Goal: Check status: Verify the current state of an ongoing process or item

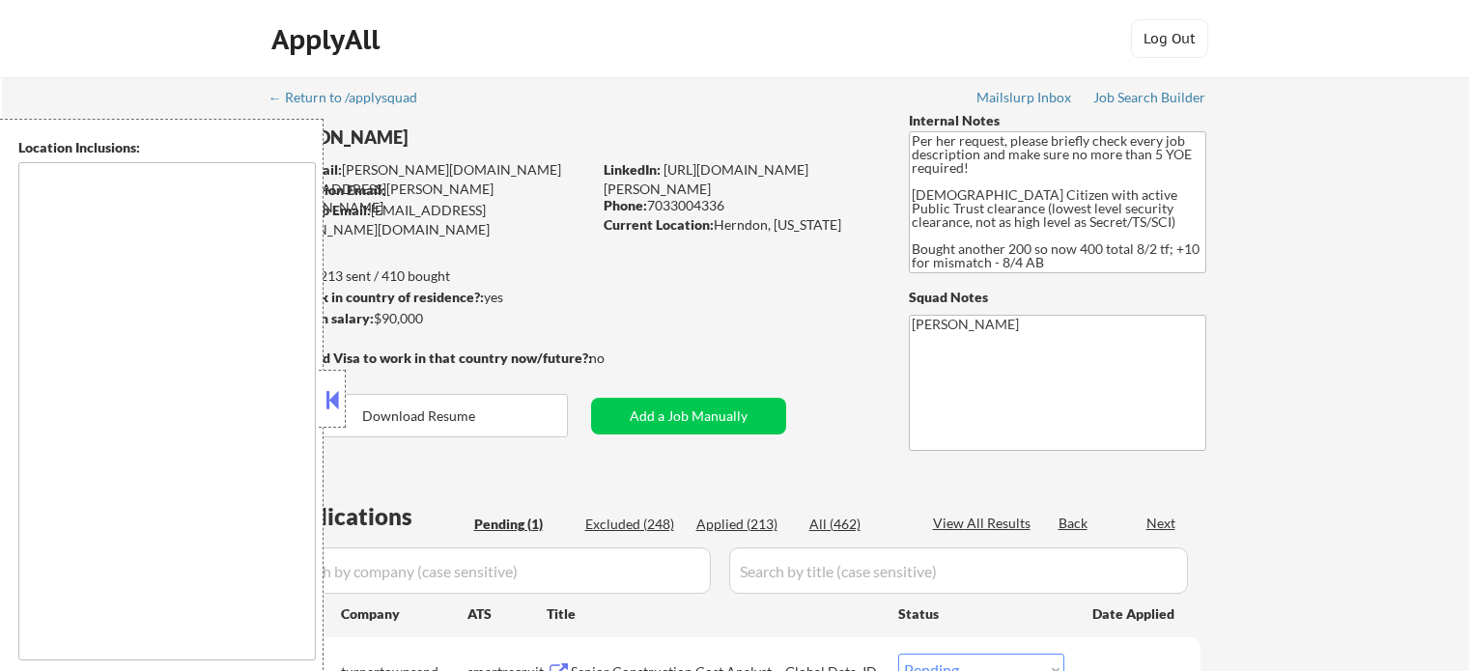
scroll to position [193, 0]
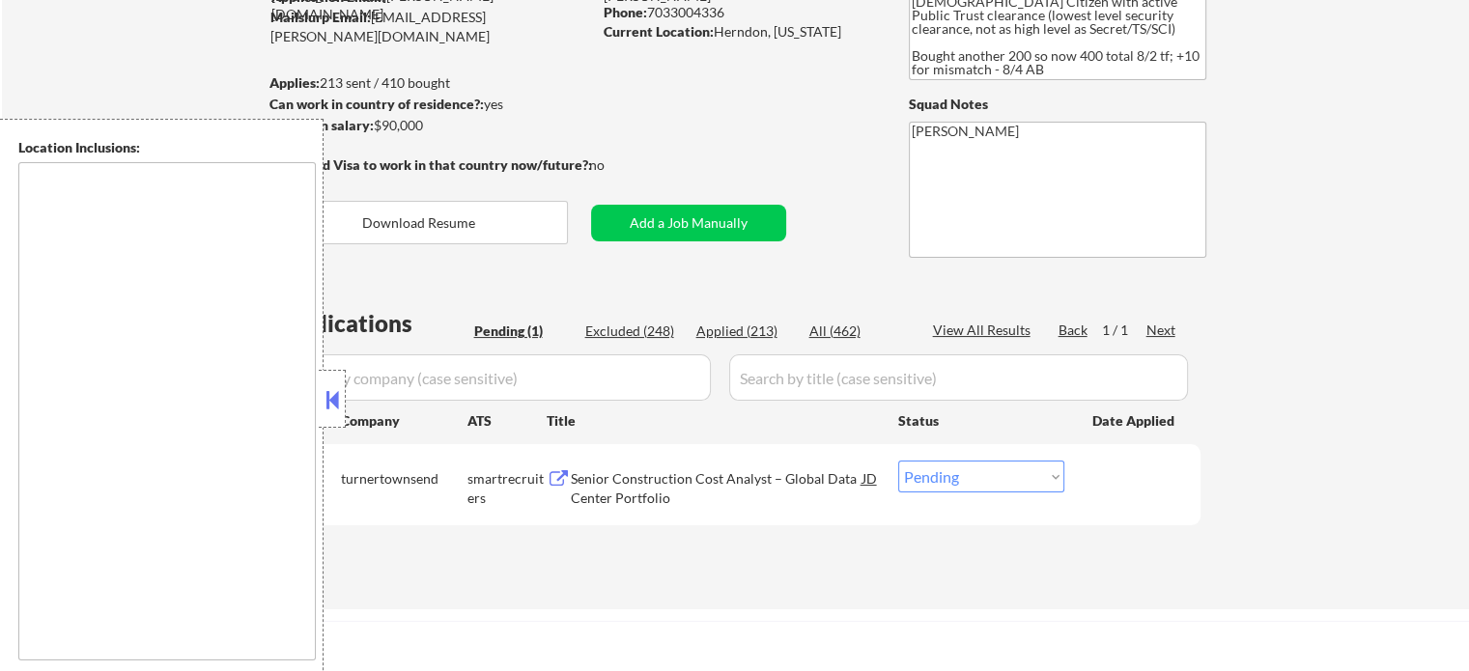
click at [355, 404] on div "Company" at bounding box center [404, 420] width 127 height 35
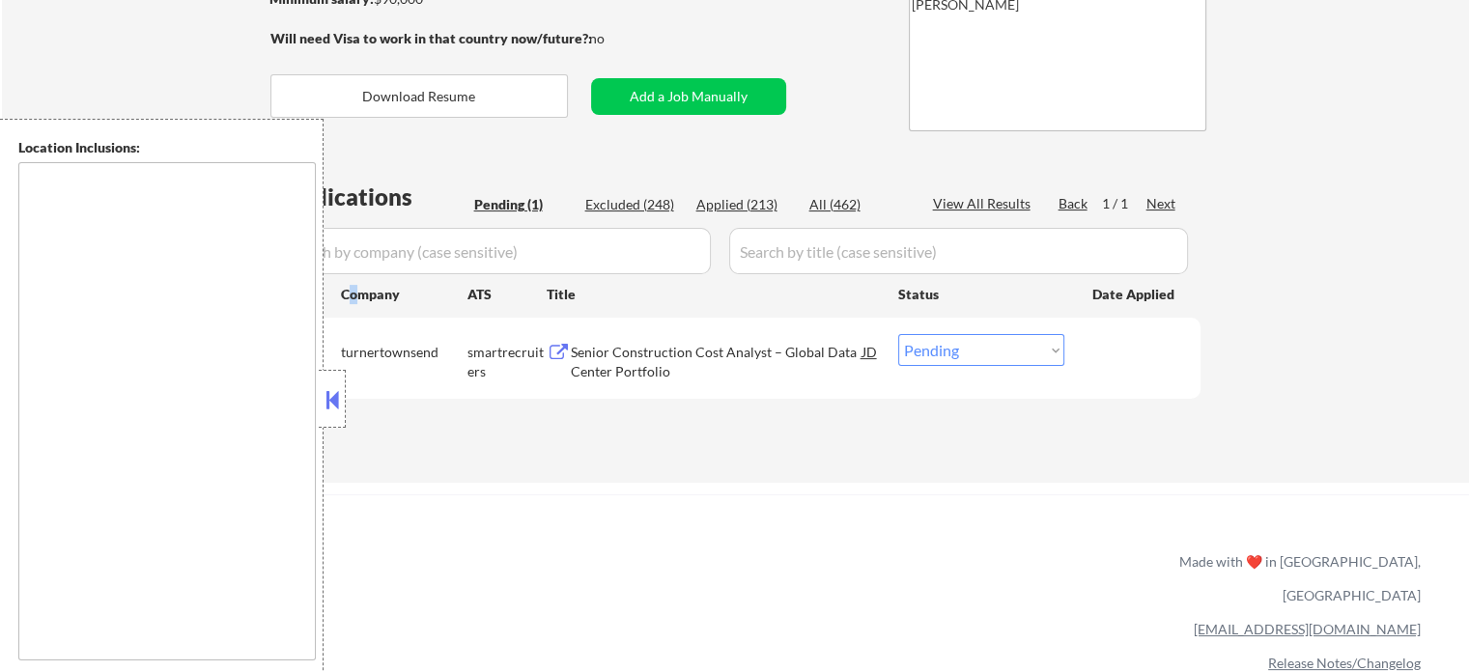
scroll to position [386, 0]
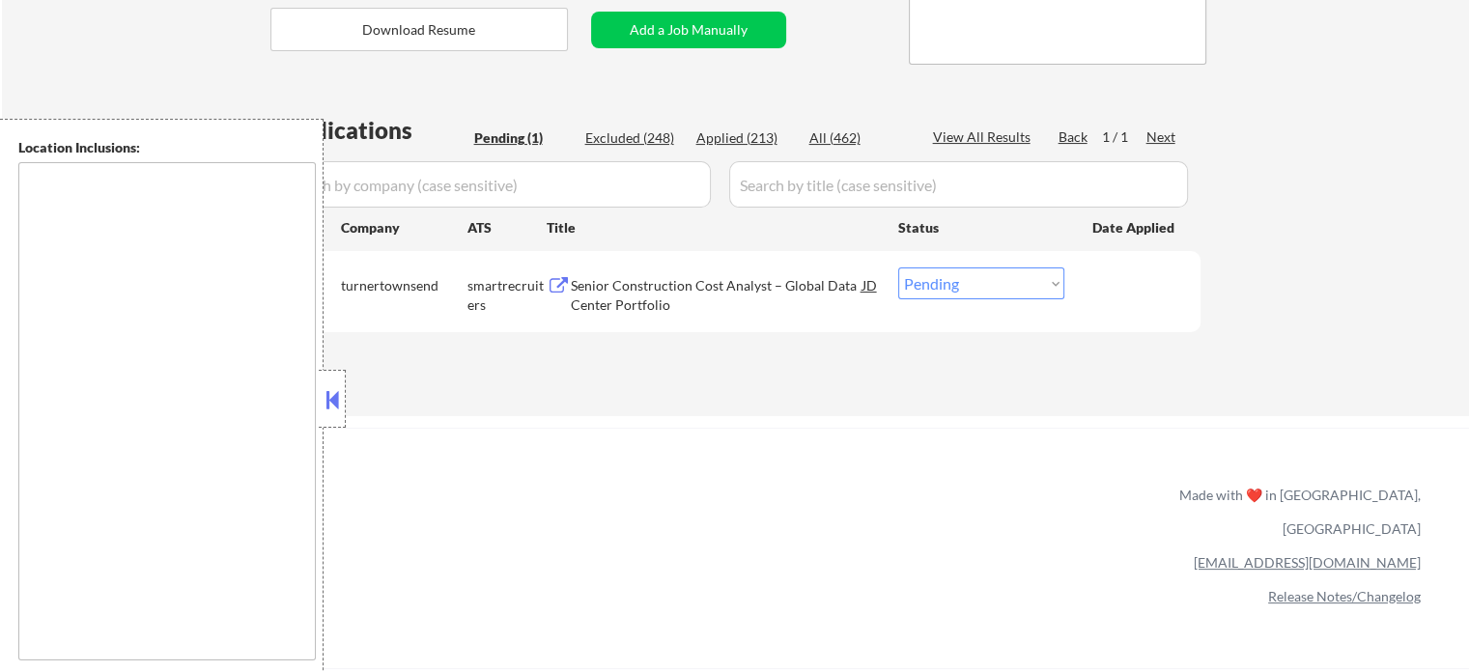
click at [326, 430] on div "Location Inclusions:" at bounding box center [173, 399] width 346 height 561
click at [634, 359] on div "Applications Pending (1) Excluded (248) Applied (213) All (462) View All Result…" at bounding box center [735, 247] width 930 height 266
click at [656, 298] on div "Senior Construction Cost Analyst – Global Data Center Portfolio" at bounding box center [717, 295] width 292 height 38
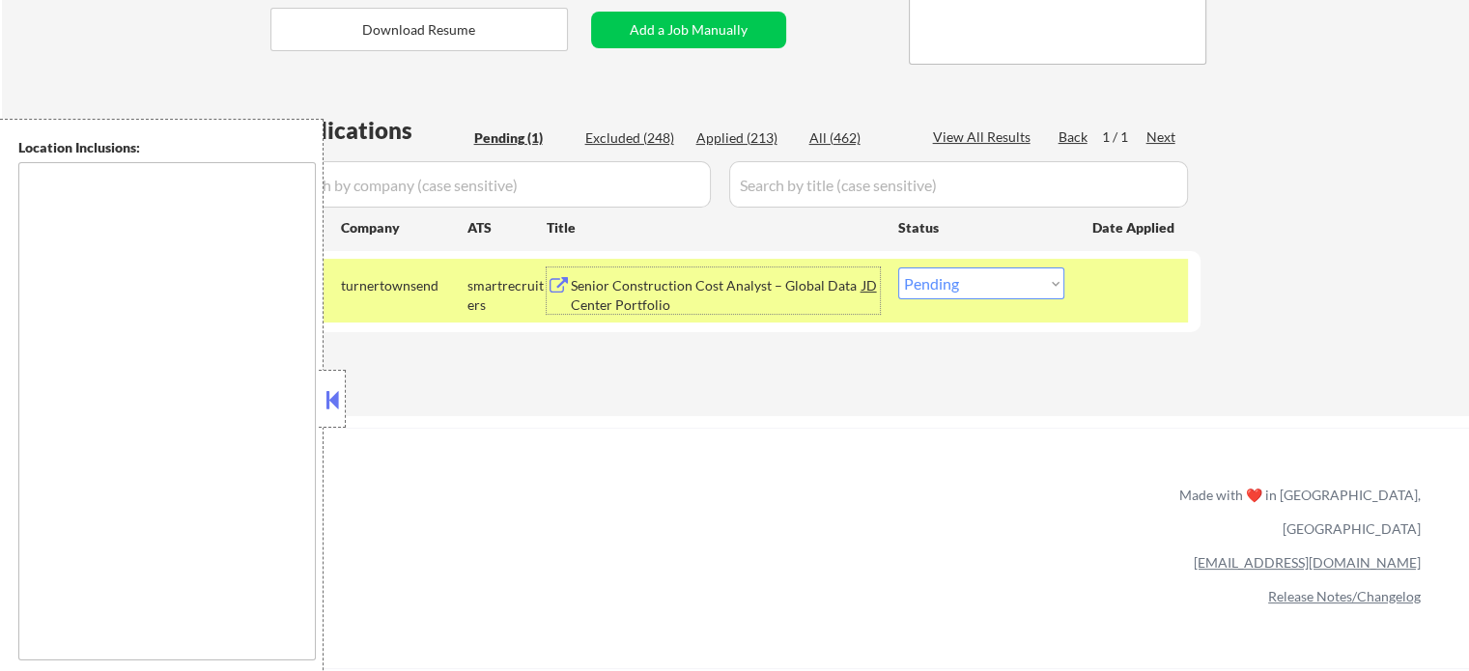
click at [332, 403] on button at bounding box center [332, 399] width 21 height 29
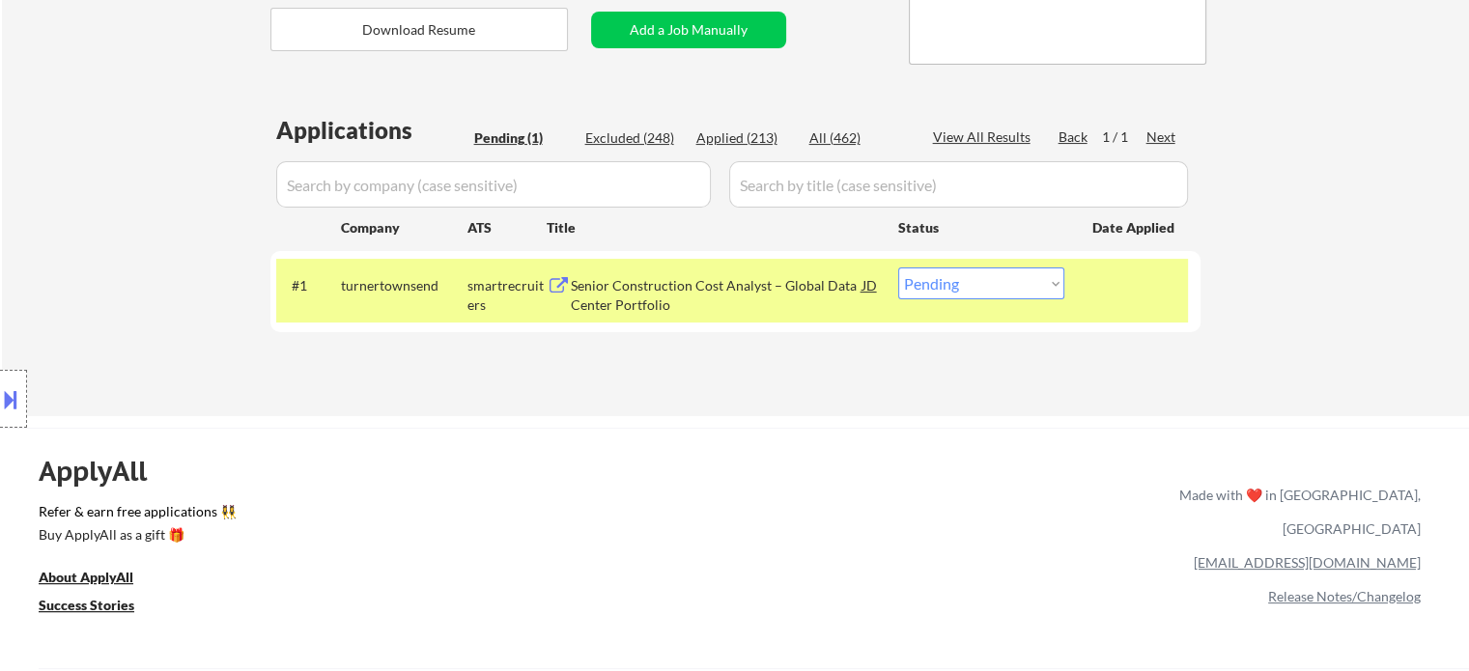
click at [1040, 286] on select "Choose an option... Pending Applied Excluded (Questions) Excluded (Expired) Exc…" at bounding box center [981, 284] width 166 height 32
click at [898, 268] on select "Choose an option... Pending Applied Excluded (Questions) Excluded (Expired) Exc…" at bounding box center [981, 284] width 166 height 32
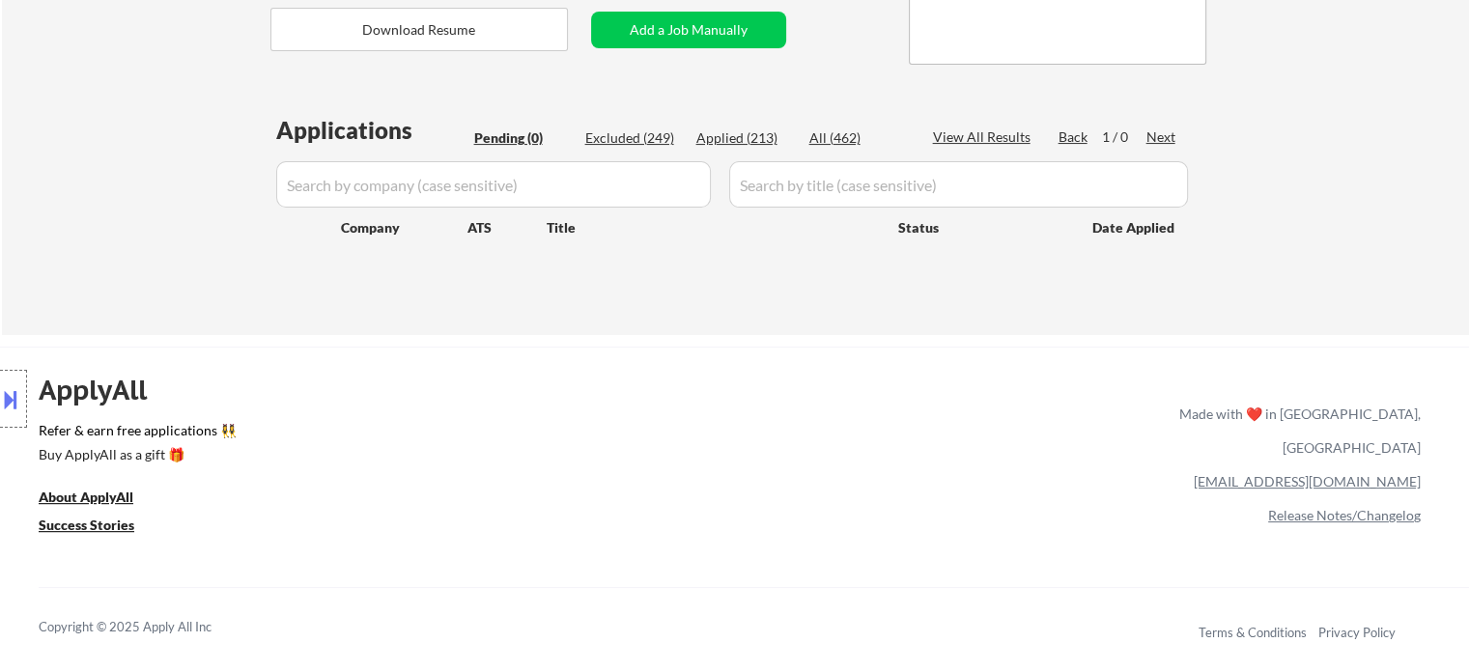
drag, startPoint x: 688, startPoint y: 465, endPoint x: 506, endPoint y: 482, distance: 182.4
click at [688, 457] on div "ApplyAll Refer & earn free applications 👯‍♀️ Buy ApplyAll as a gift 🎁 About App…" at bounding box center [734, 513] width 1469 height 306
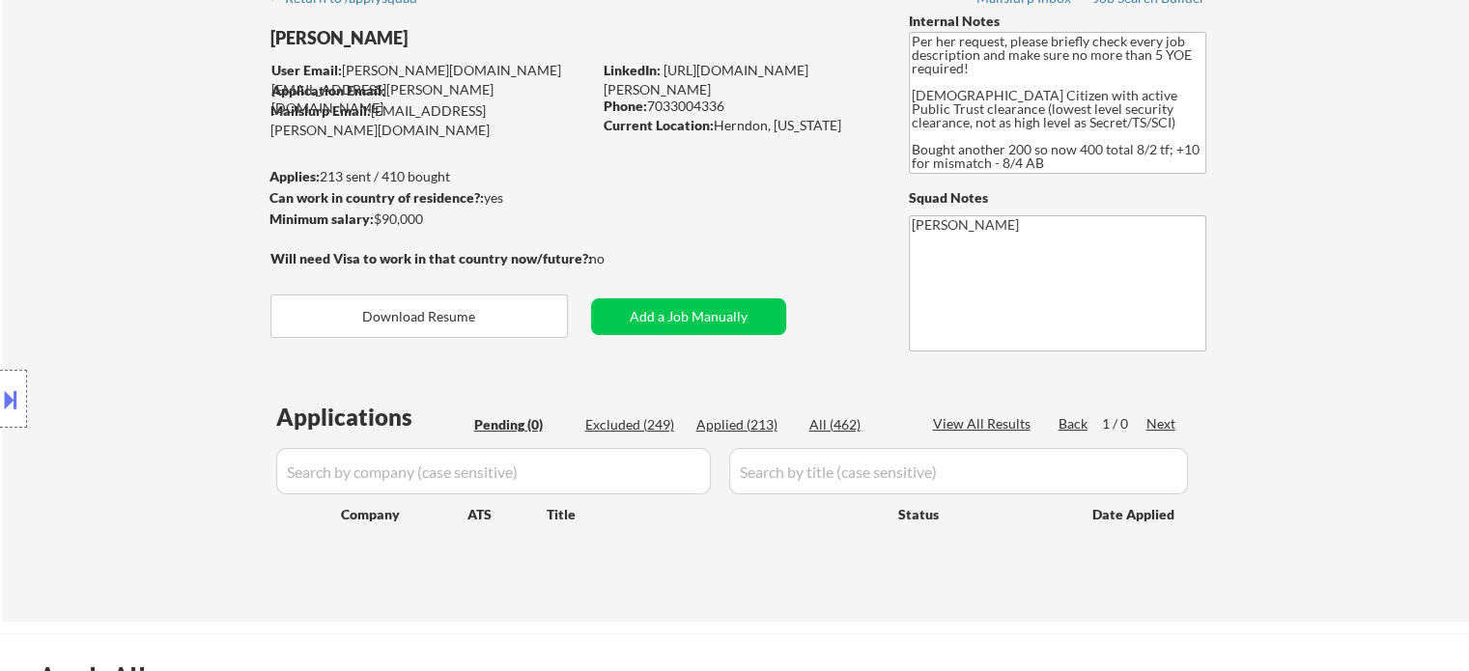
scroll to position [193, 0]
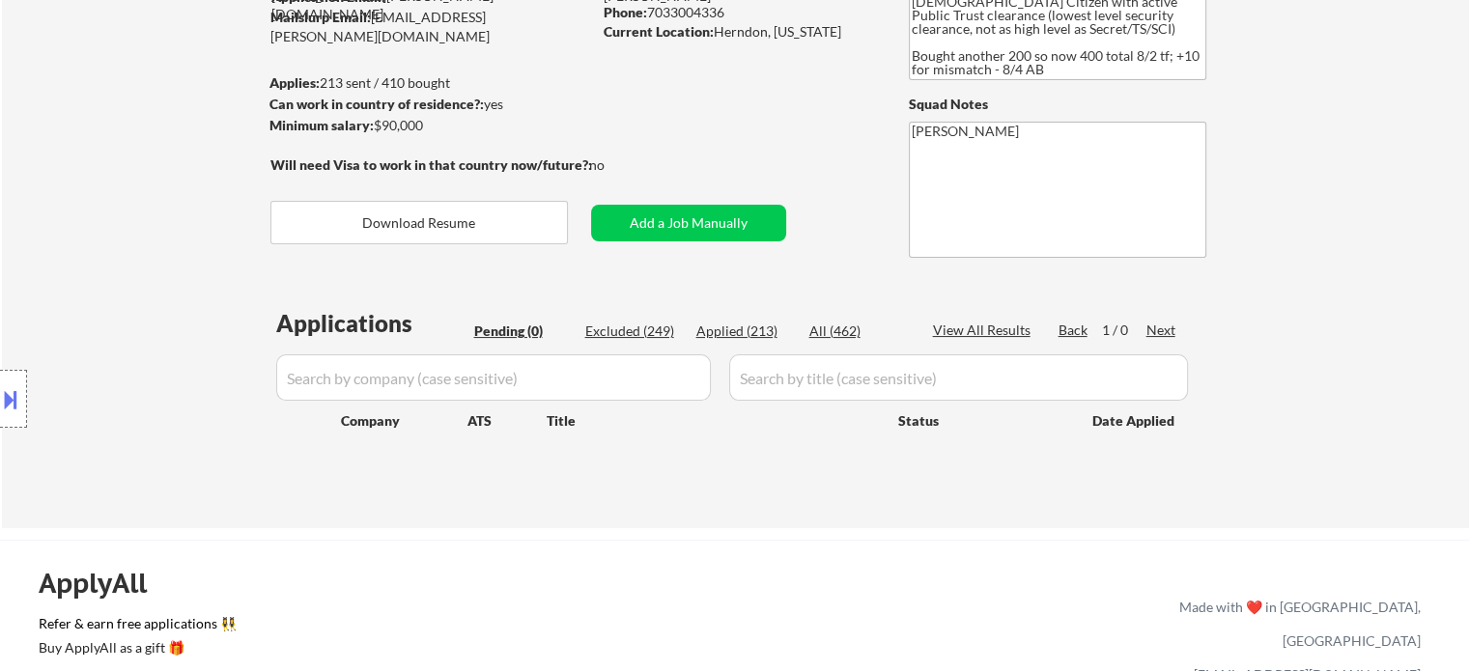
click at [770, 120] on div "← Return to /applysquad Mailslurp Inbox Job Search Builder [PERSON_NAME] User E…" at bounding box center [736, 198] width 964 height 629
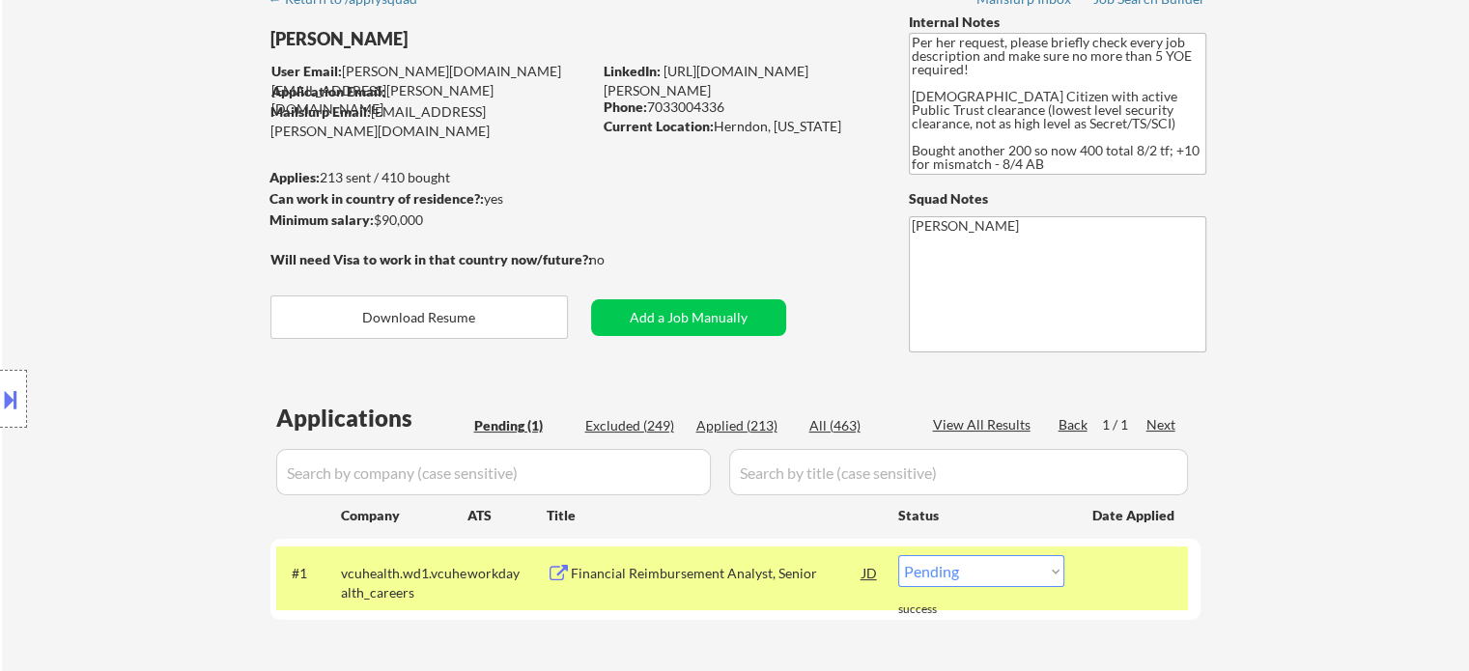
scroll to position [290, 0]
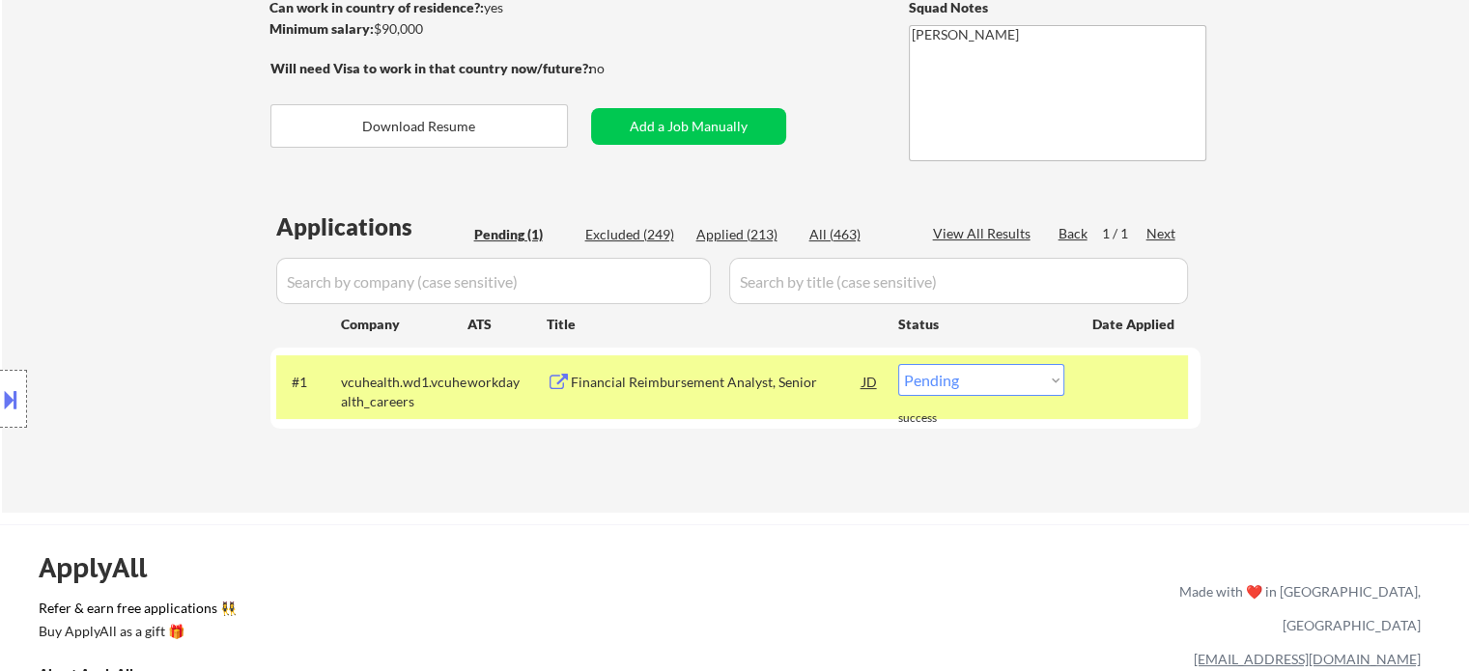
click at [151, 246] on div "Location Inclusions:" at bounding box center [173, 399] width 346 height 561
click at [641, 379] on div "Financial Reimbursement Analyst, Senior" at bounding box center [717, 382] width 292 height 19
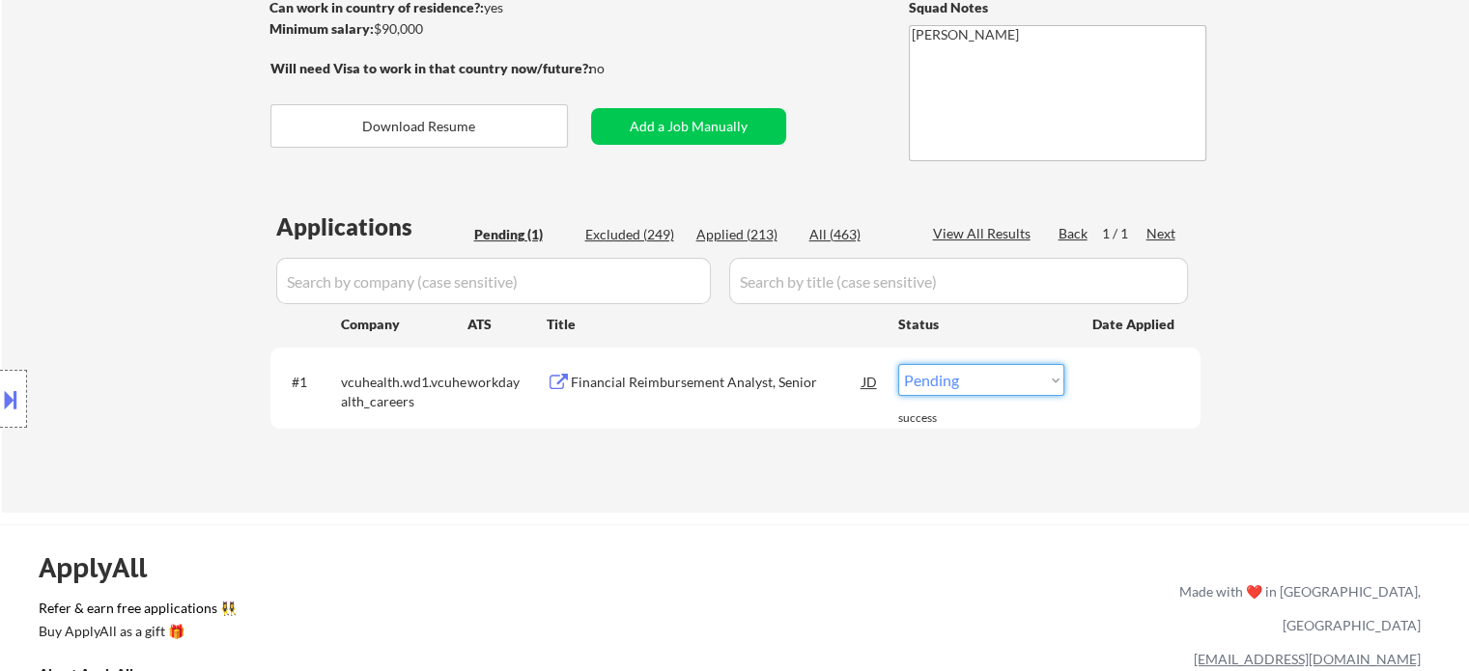
drag, startPoint x: 1008, startPoint y: 363, endPoint x: 1007, endPoint y: 386, distance: 23.3
click at [1007, 362] on div "#1 vcuhealth.wd1.vcuhealth_careers workday Financial Reimbursement Analyst, Sen…" at bounding box center [732, 387] width 912 height 64
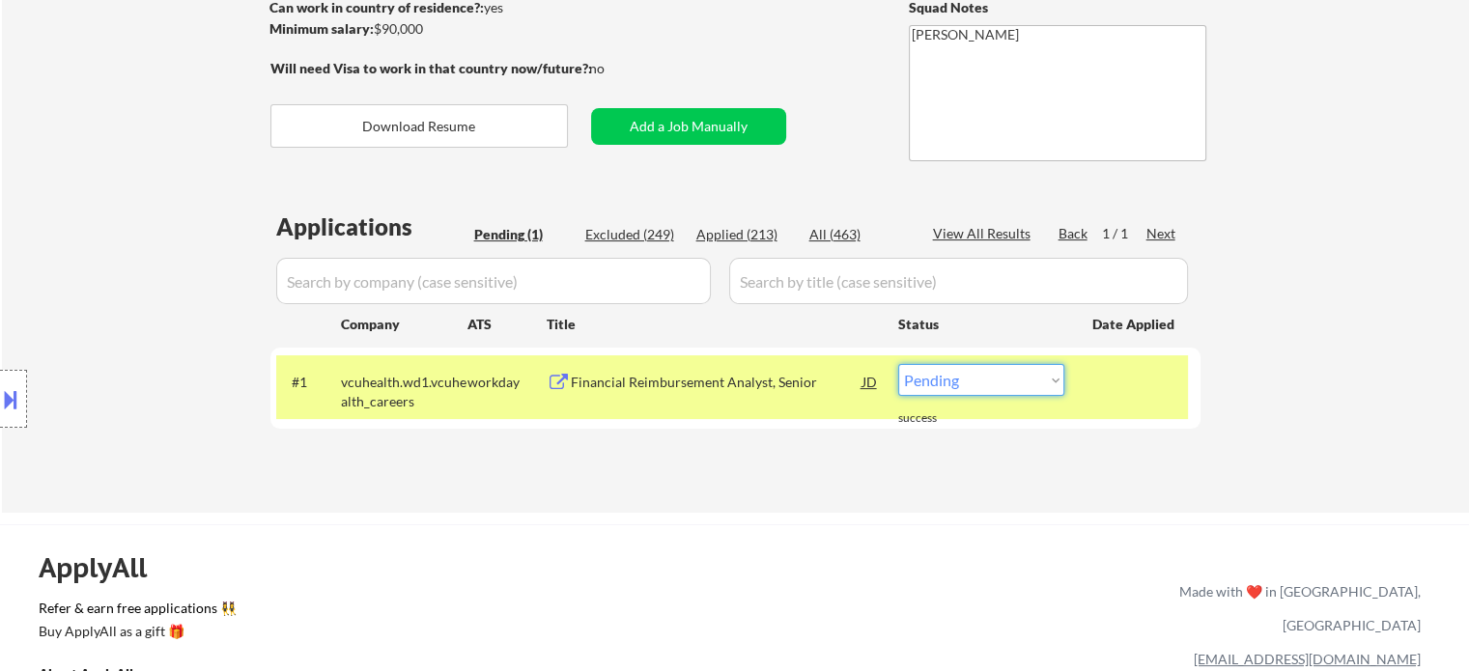
select select ""applied""
click at [898, 364] on select "Choose an option... Pending Applied Excluded (Questions) Excluded (Expired) Exc…" at bounding box center [981, 380] width 166 height 32
click at [127, 262] on div "Location Inclusions:" at bounding box center [173, 399] width 346 height 561
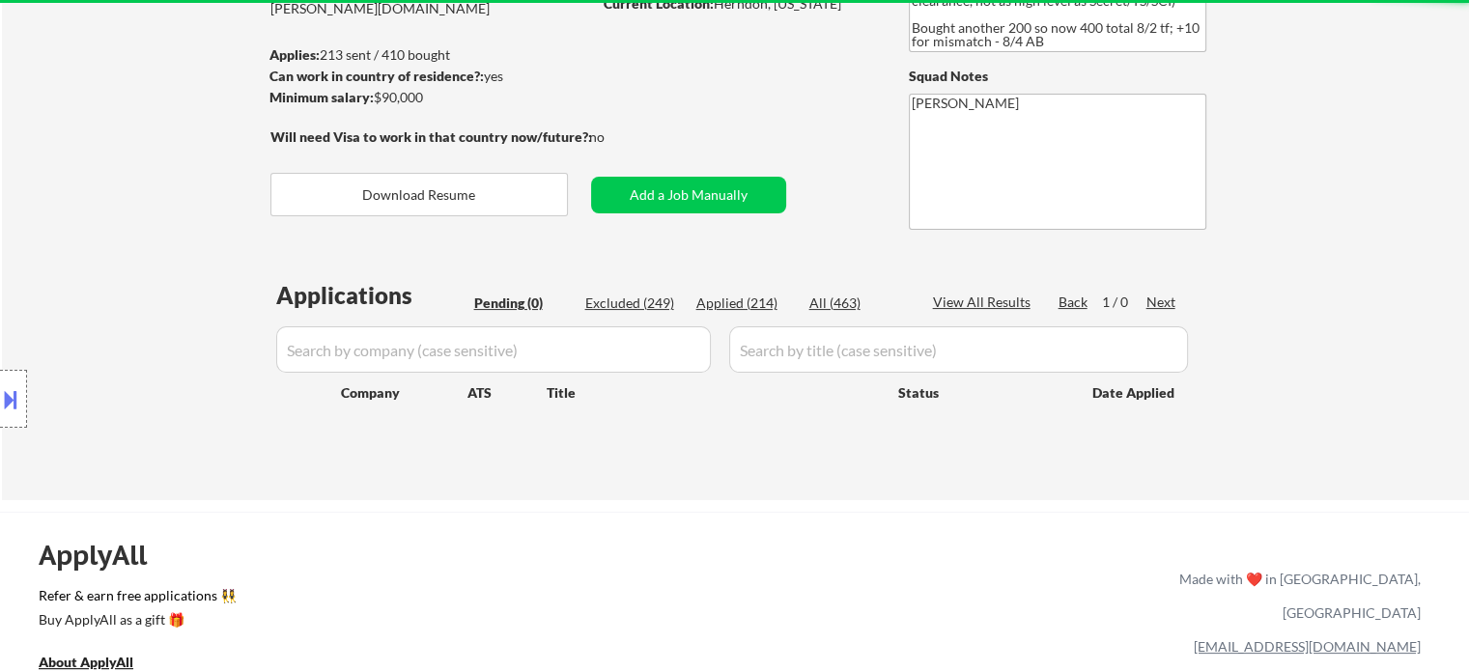
scroll to position [193, 0]
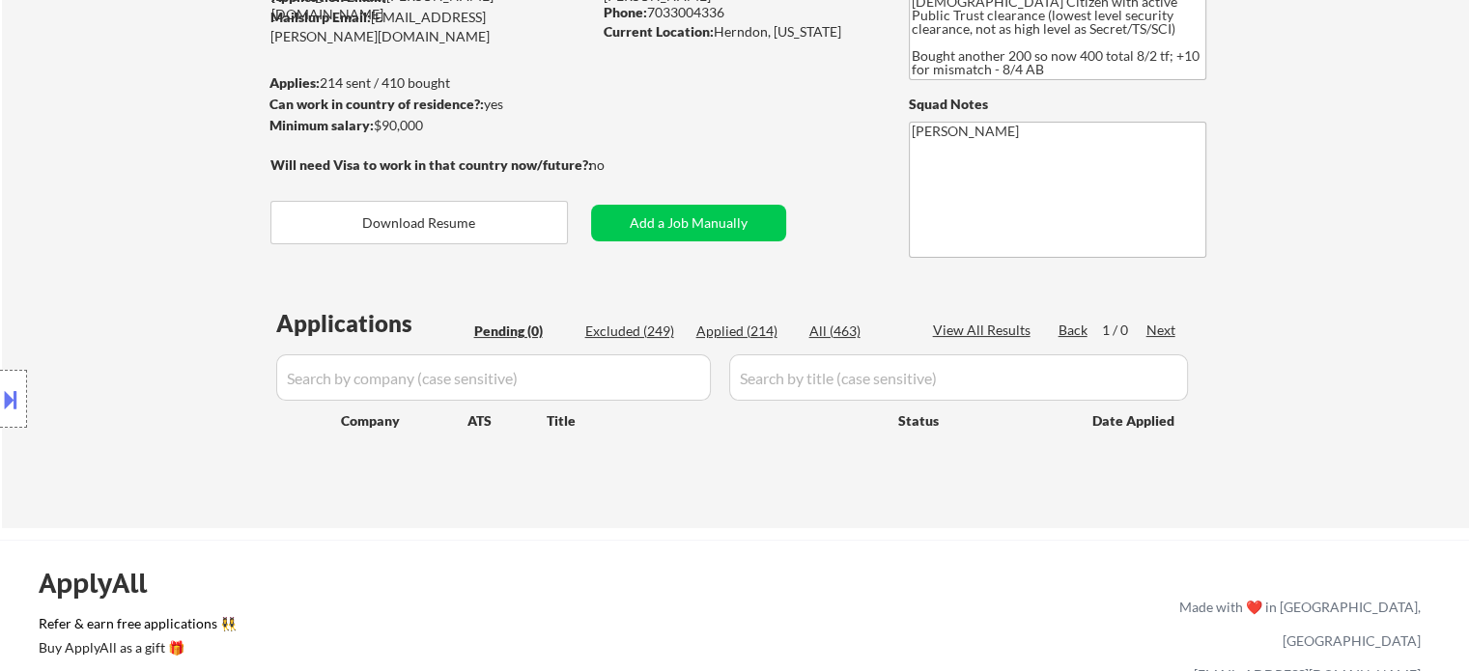
click at [182, 225] on div "Location Inclusions:" at bounding box center [173, 399] width 346 height 561
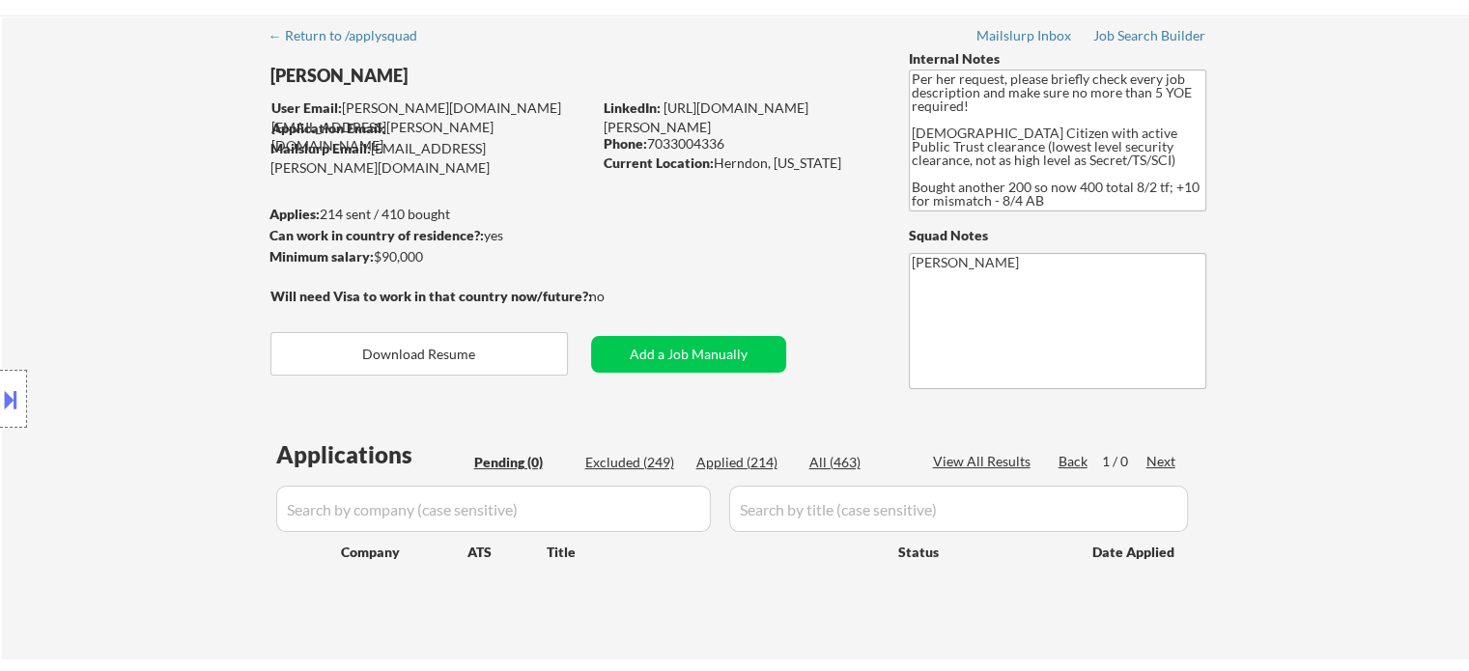
scroll to position [0, 0]
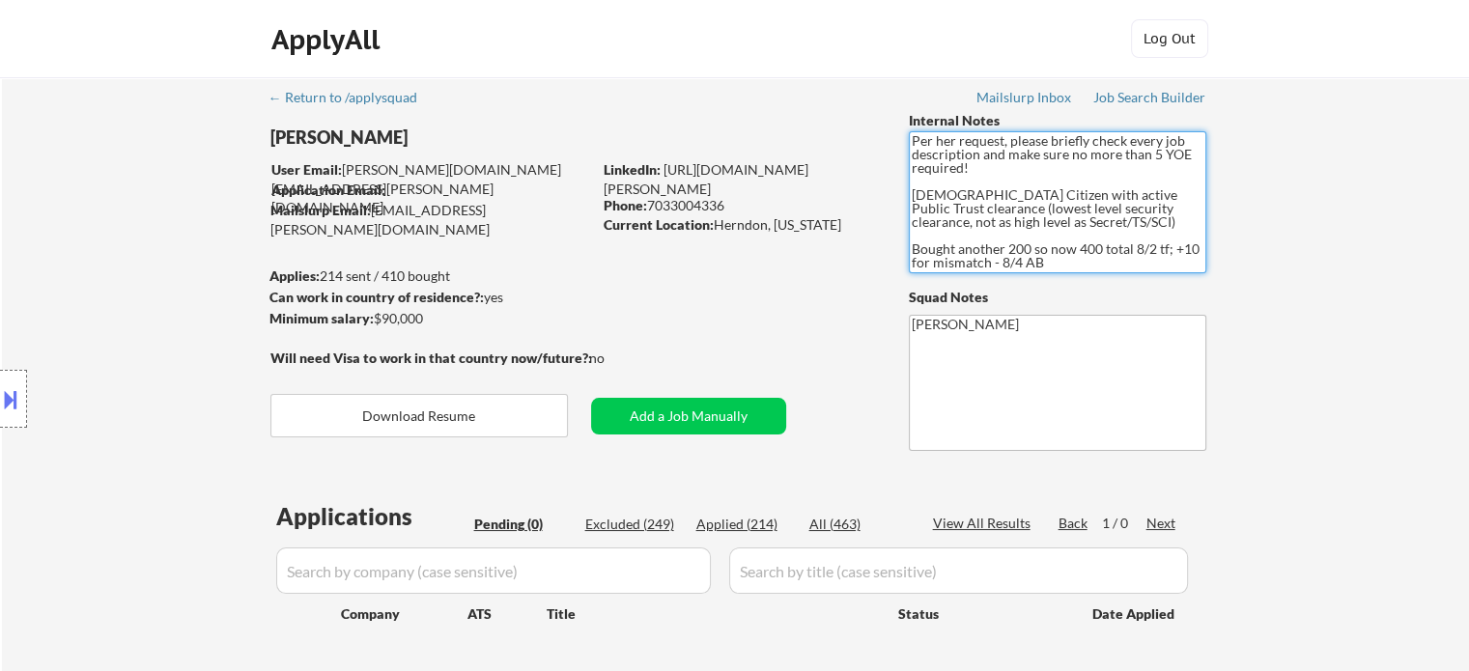
drag, startPoint x: 914, startPoint y: 202, endPoint x: 1058, endPoint y: 283, distance: 165.2
click at [1058, 283] on div "← Return to /applysquad Mailslurp Inbox Job Search Builder [PERSON_NAME] User E…" at bounding box center [736, 391] width 964 height 629
click at [761, 281] on div "← Return to /applysquad Mailslurp Inbox Job Search Builder [PERSON_NAME] User E…" at bounding box center [736, 391] width 964 height 629
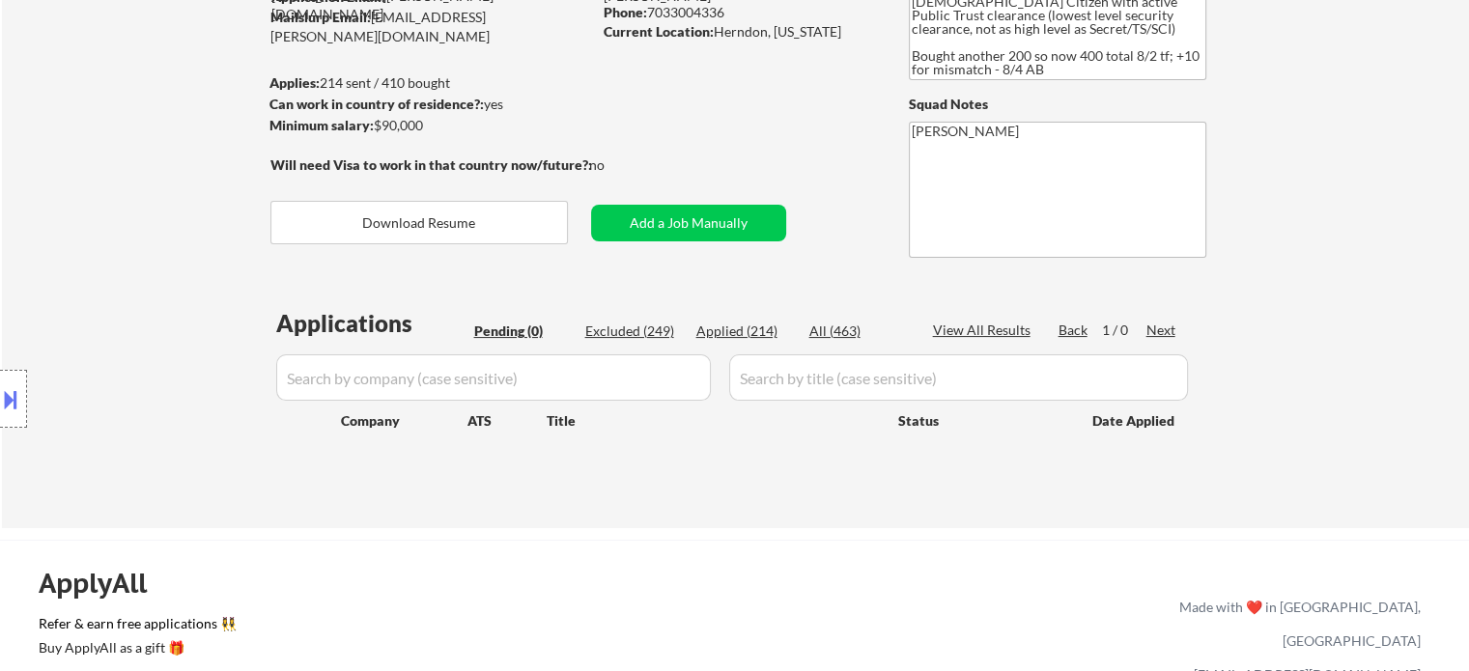
click at [162, 237] on div "Location Inclusions:" at bounding box center [173, 399] width 346 height 561
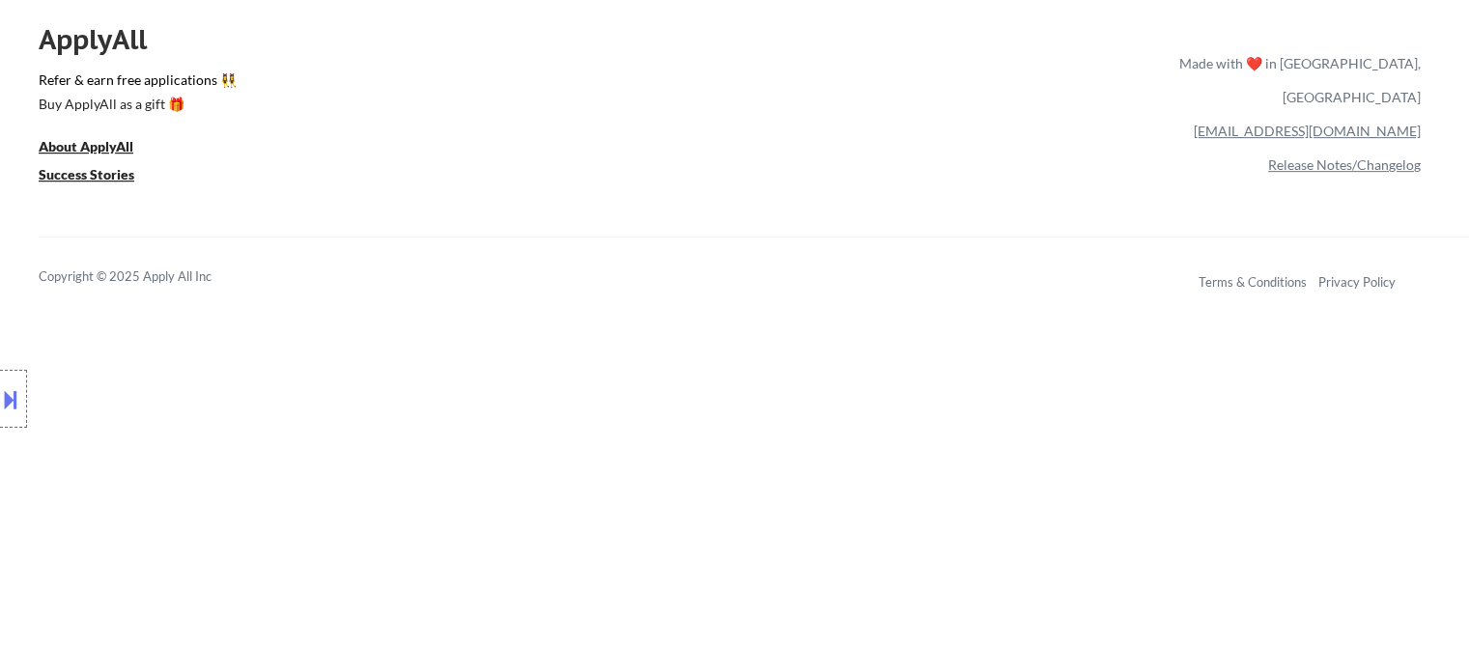
scroll to position [869, 0]
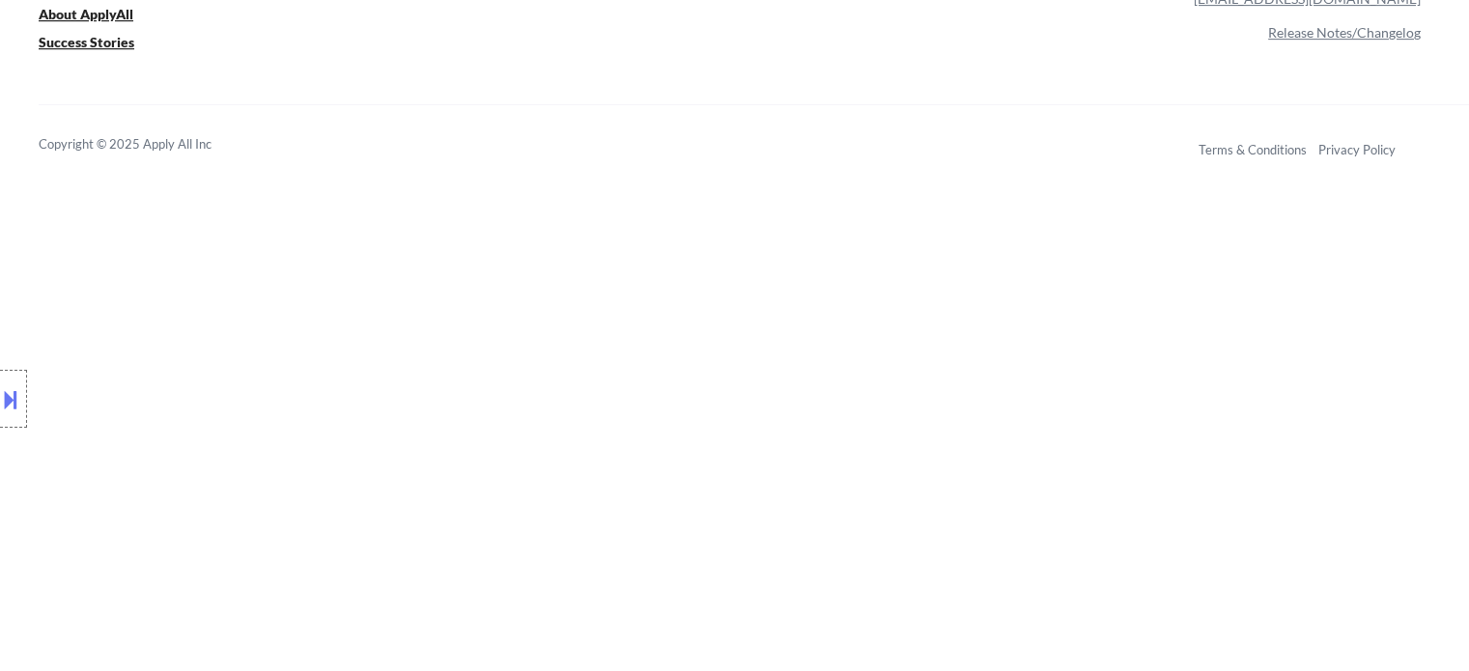
drag, startPoint x: 132, startPoint y: 188, endPoint x: 40, endPoint y: 169, distance: 94.7
click at [40, 169] on div "Location Inclusions:" at bounding box center [173, 399] width 346 height 561
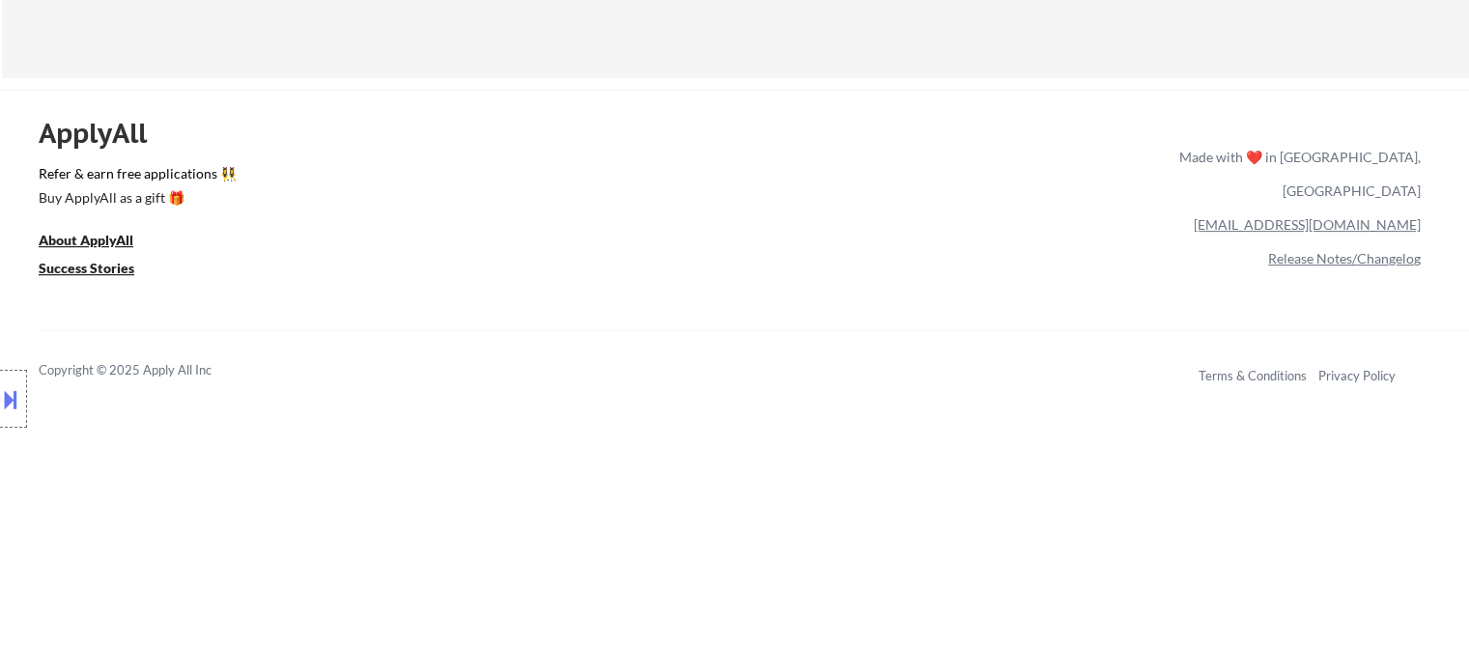
scroll to position [483, 0]
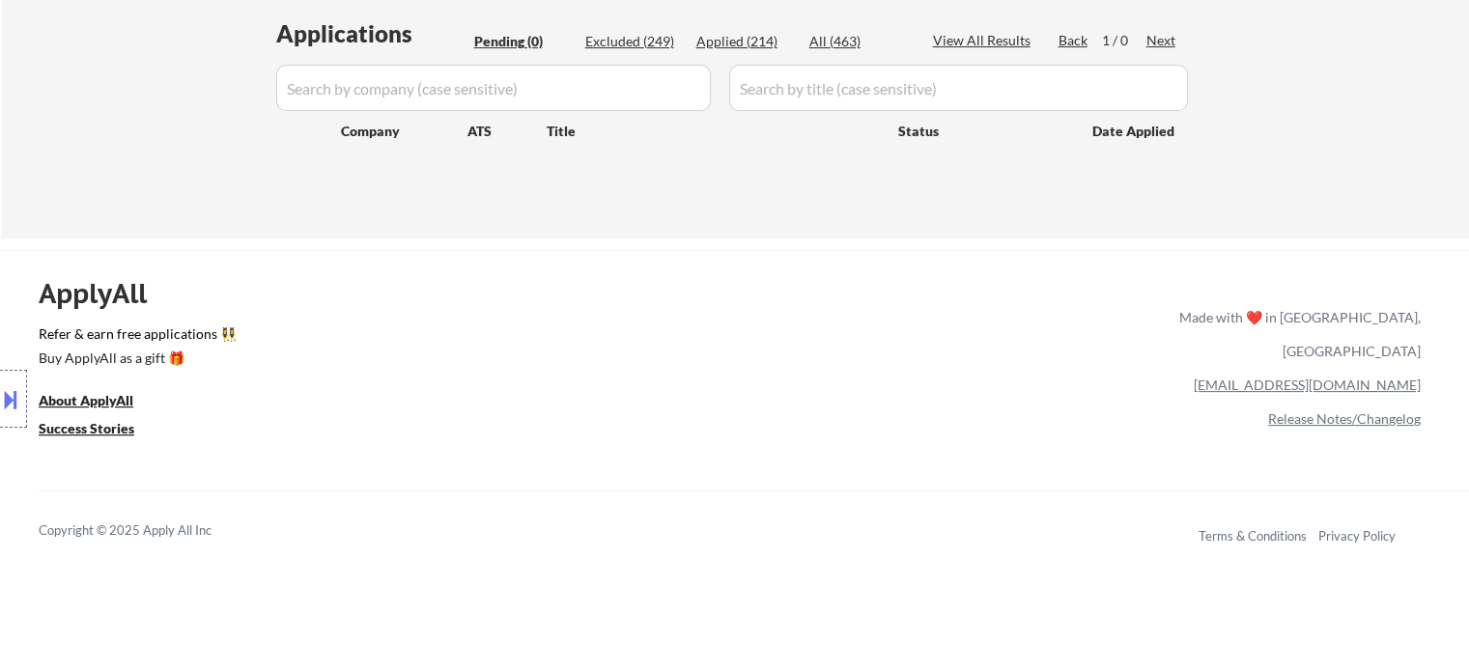
click at [271, 110] on div "Applications Pending (0) Excluded (249) Applied (214) All (463) View All Result…" at bounding box center [735, 109] width 930 height 184
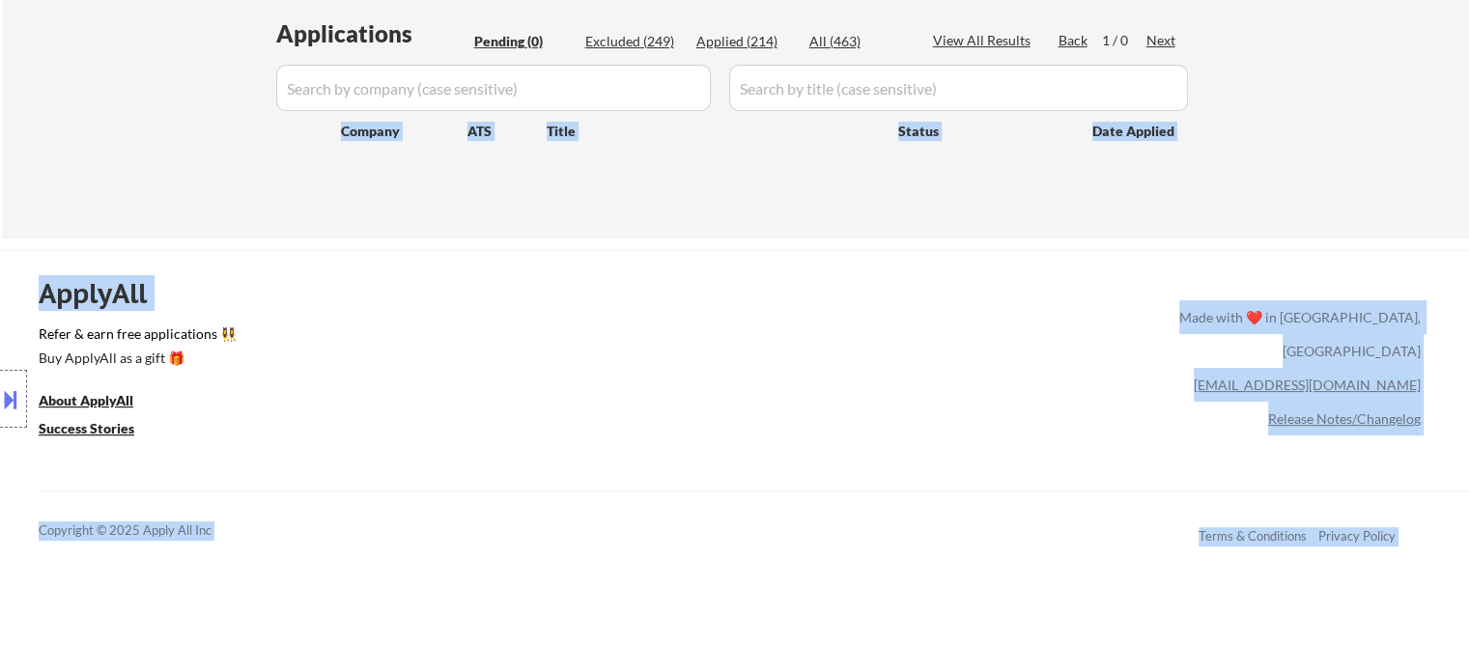
drag, startPoint x: 336, startPoint y: 140, endPoint x: 1074, endPoint y: 142, distance: 738.0
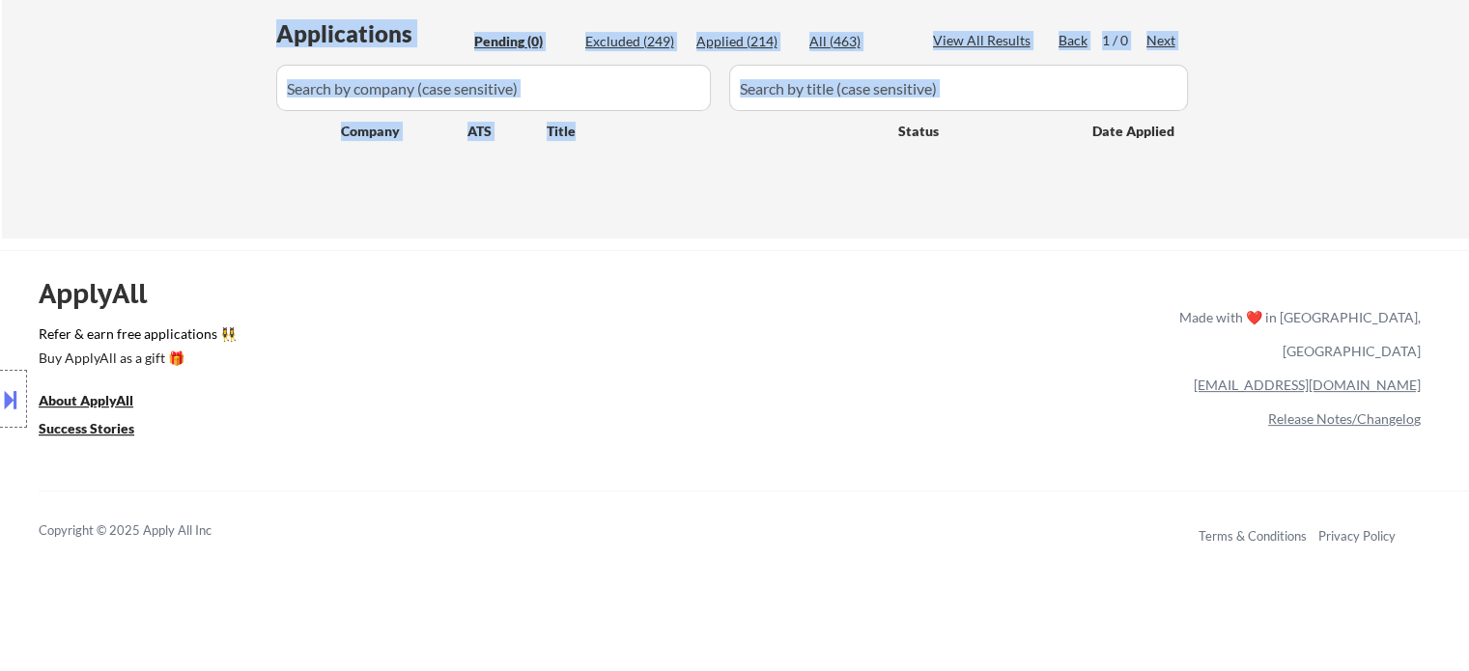
drag, startPoint x: 1187, startPoint y: 141, endPoint x: 658, endPoint y: 186, distance: 531.3
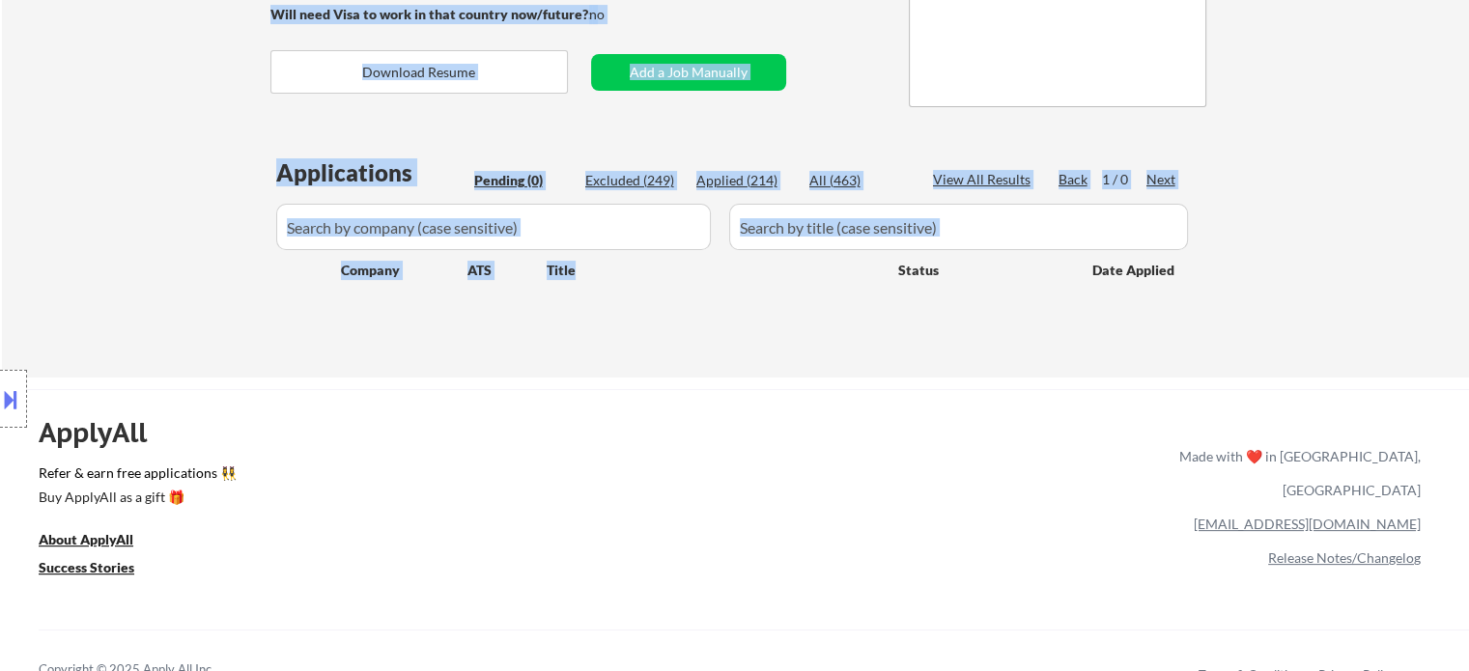
scroll to position [290, 0]
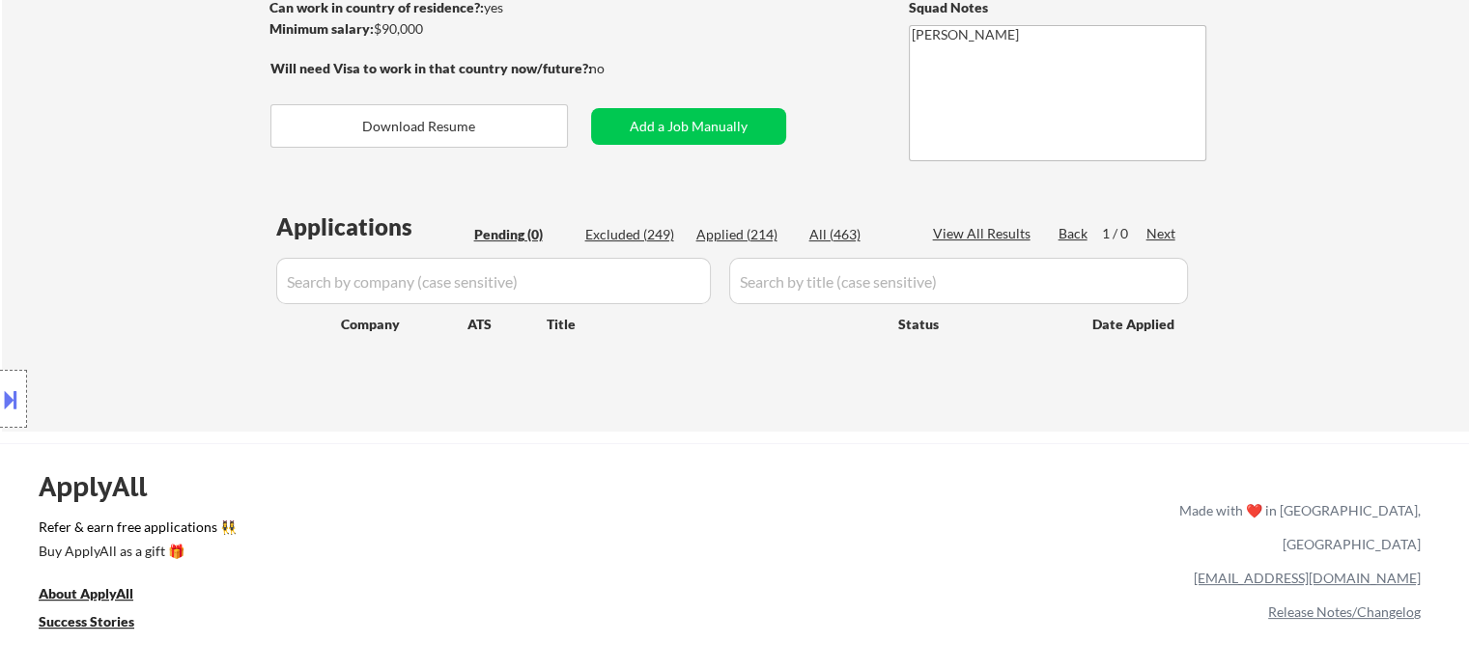
click at [118, 134] on div "Location Inclusions:" at bounding box center [173, 399] width 346 height 561
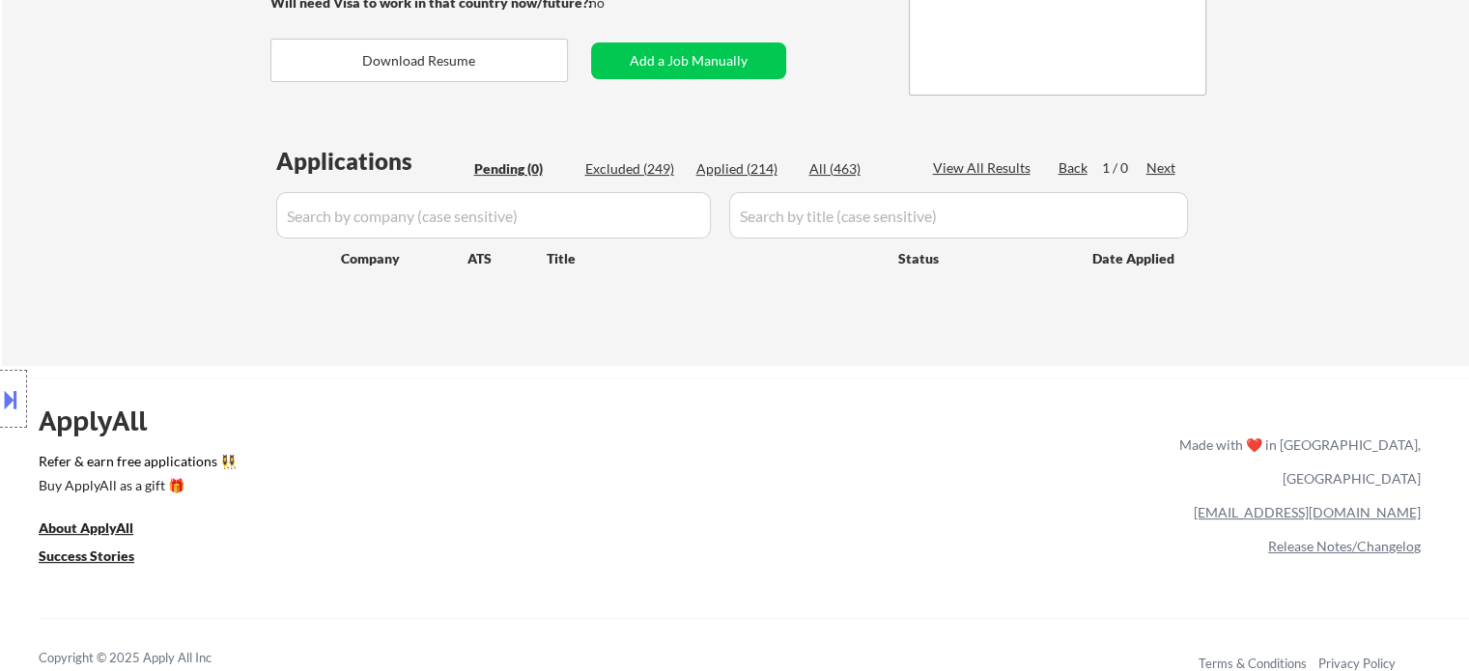
scroll to position [0, 0]
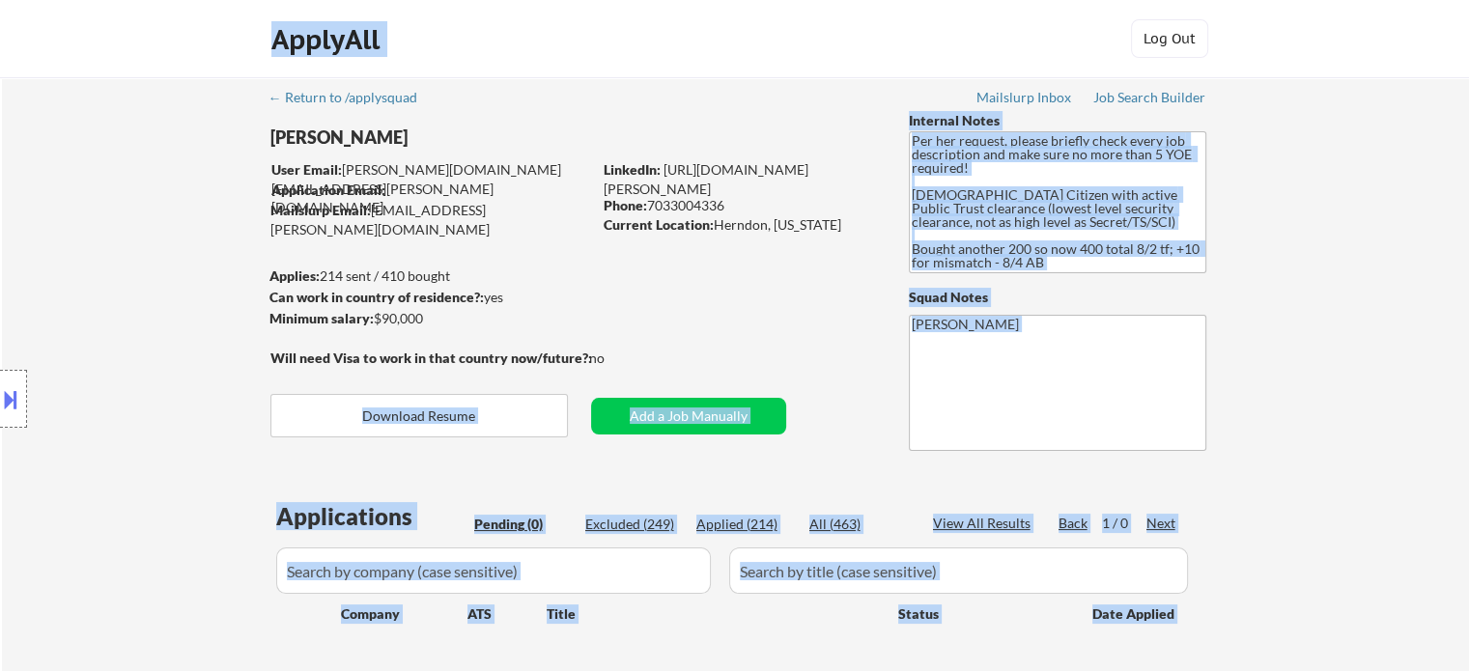
drag, startPoint x: 604, startPoint y: 352, endPoint x: 275, endPoint y: 349, distance: 328.4
click at [275, 349] on body "← Return to /applysquad Mailslurp Inbox Job Search Builder [PERSON_NAME] User E…" at bounding box center [734, 335] width 1469 height 671
click at [247, 337] on div "Location Inclusions:" at bounding box center [173, 399] width 346 height 561
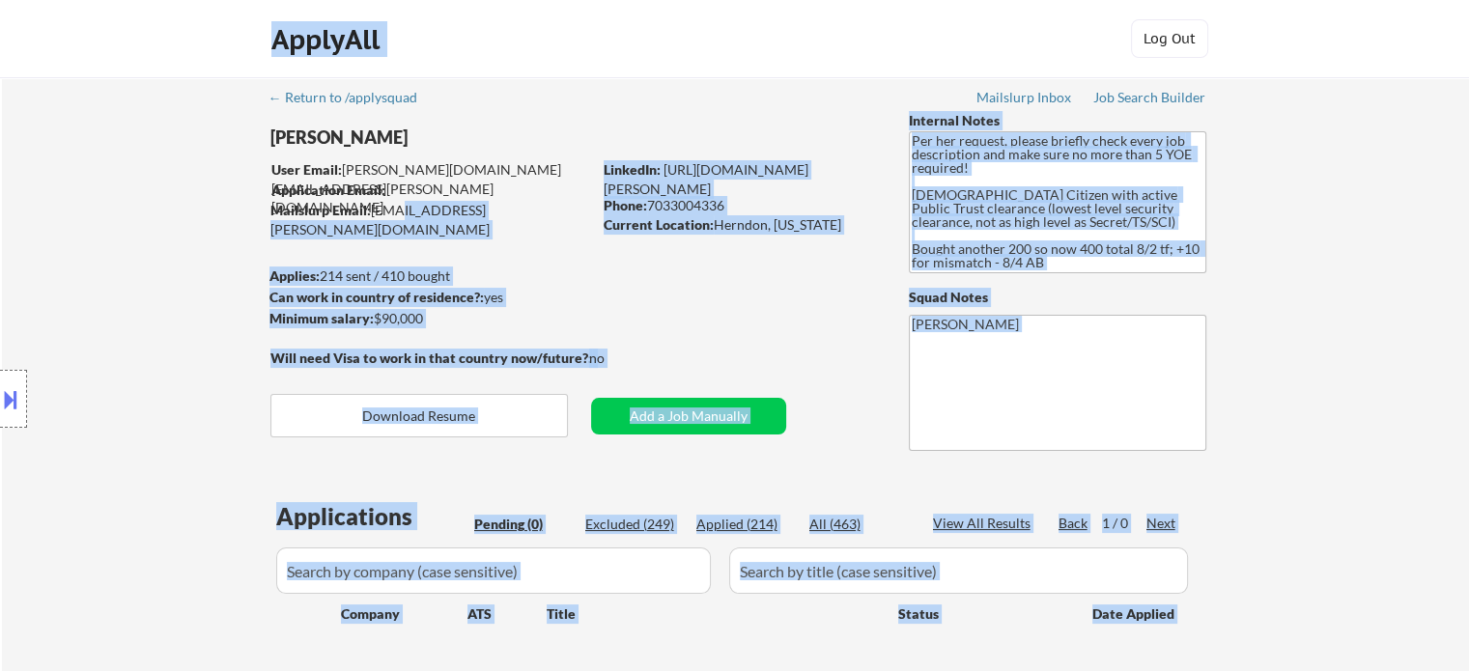
drag, startPoint x: 291, startPoint y: 188, endPoint x: 398, endPoint y: 208, distance: 108.9
click at [391, 211] on body "← Return to /applysquad Mailslurp Inbox Job Search Builder [PERSON_NAME] User E…" at bounding box center [734, 335] width 1469 height 671
click at [525, 215] on div "Mailslurp Email: [EMAIL_ADDRESS][PERSON_NAME][DOMAIN_NAME]" at bounding box center [430, 220] width 321 height 38
click at [518, 212] on div "Mailslurp Email: [EMAIL_ADDRESS][PERSON_NAME][DOMAIN_NAME]" at bounding box center [430, 220] width 321 height 38
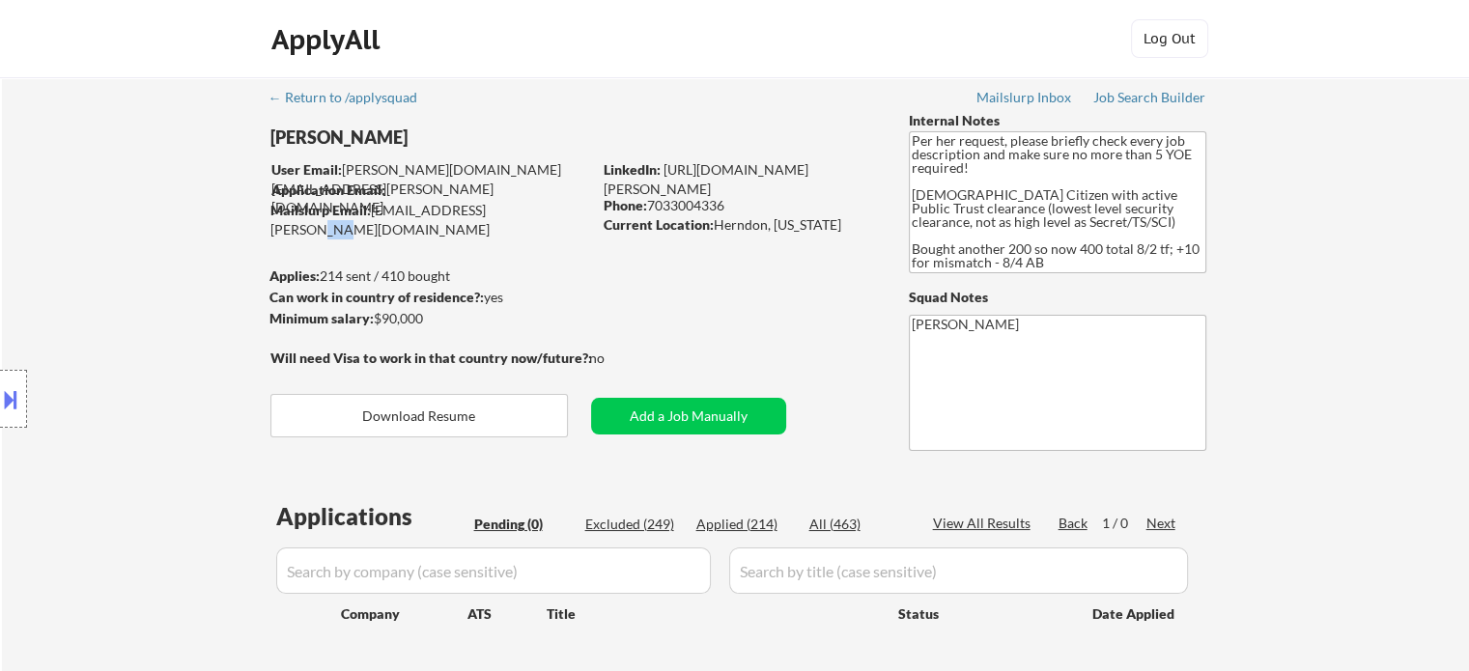
click at [518, 210] on div "Mailslurp Email: [EMAIL_ADDRESS][PERSON_NAME][DOMAIN_NAME]" at bounding box center [430, 220] width 321 height 38
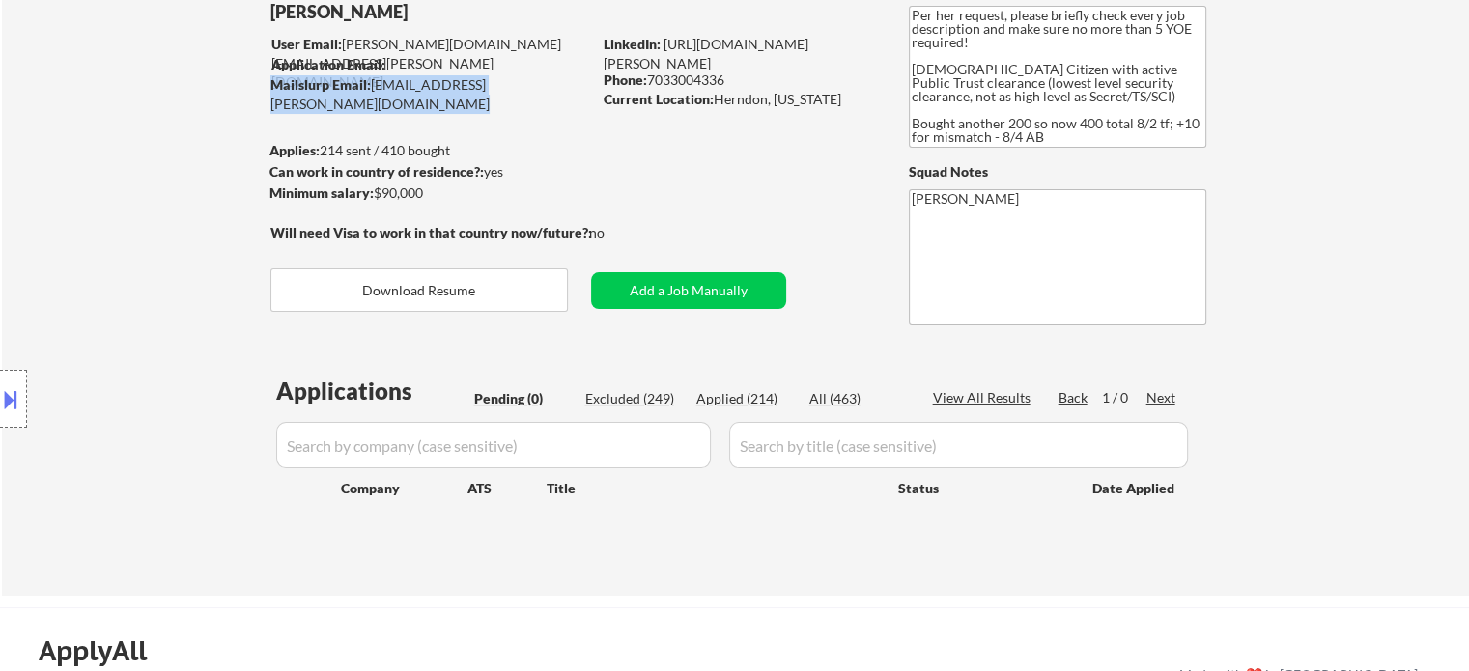
scroll to position [97, 0]
